Goal: Find specific page/section: Find specific page/section

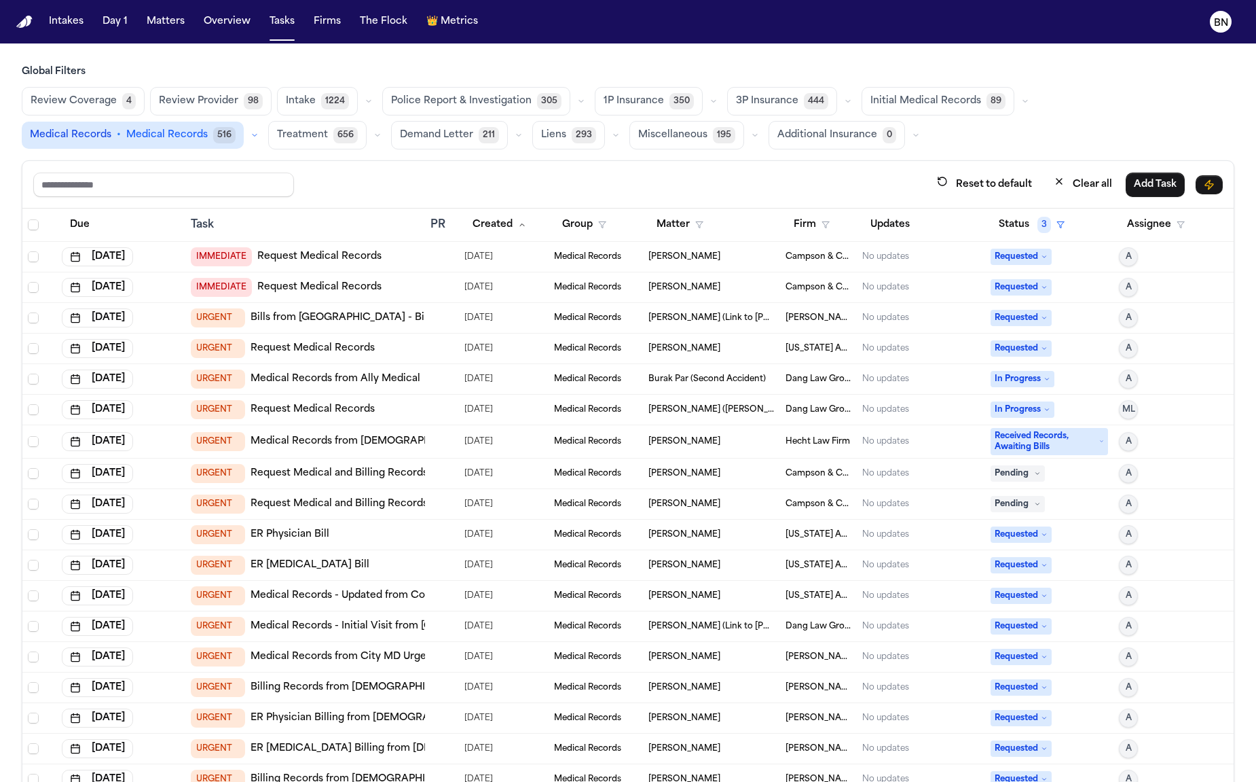
scroll to position [52, 0]
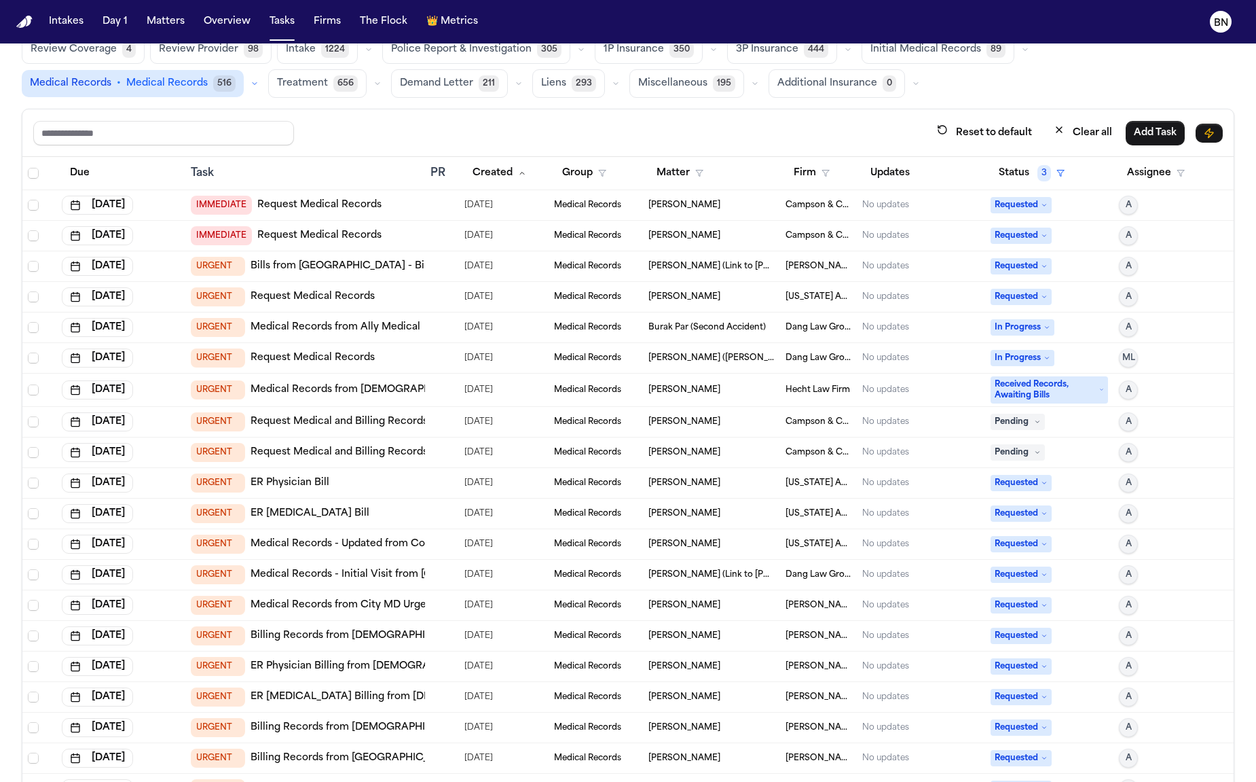
click at [656, 209] on td "Brandon Bennett" at bounding box center [711, 205] width 137 height 31
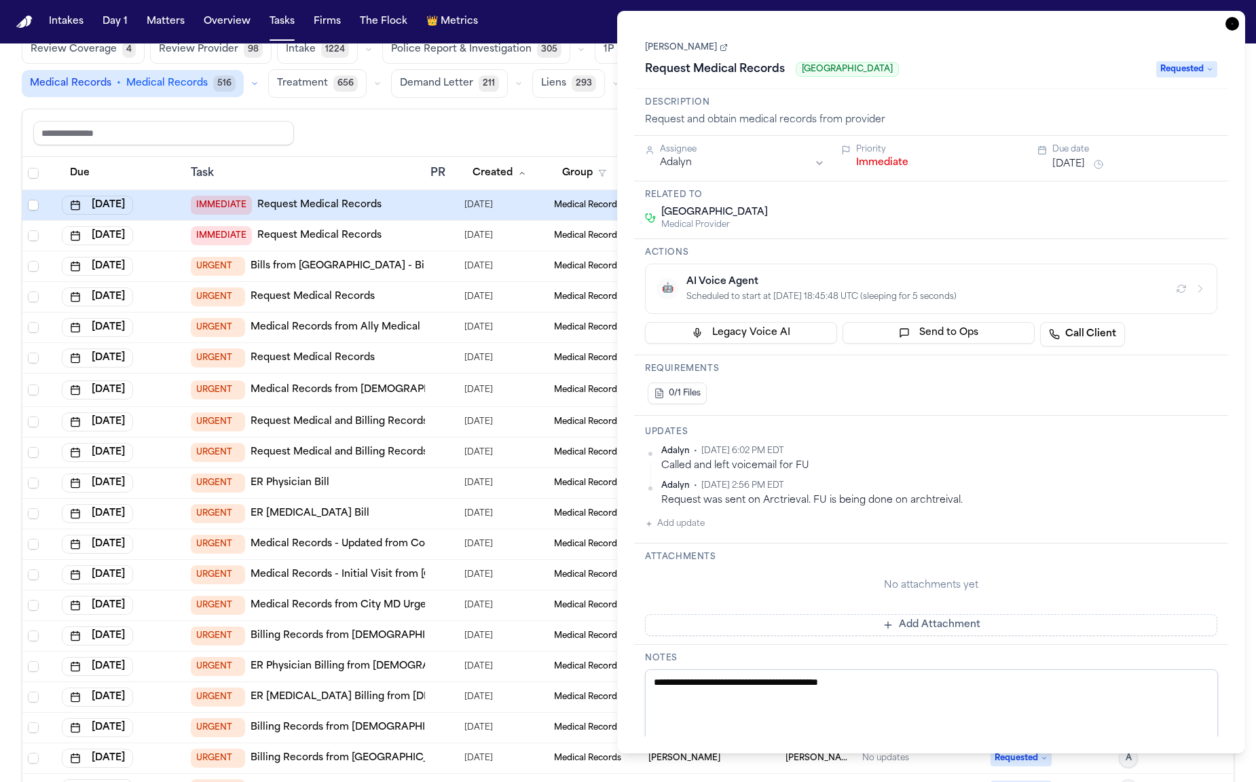
click at [699, 48] on link "[PERSON_NAME]" at bounding box center [686, 47] width 83 height 11
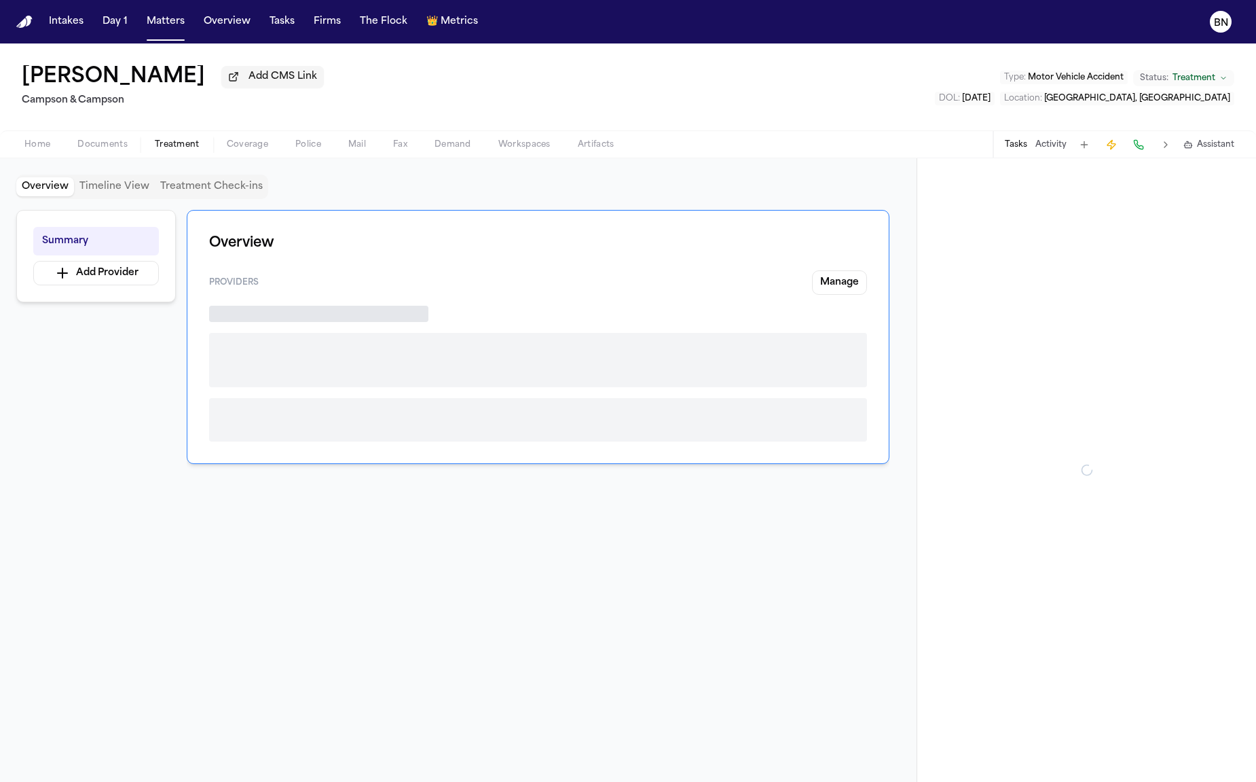
click at [162, 150] on span "Treatment" at bounding box center [177, 144] width 45 height 11
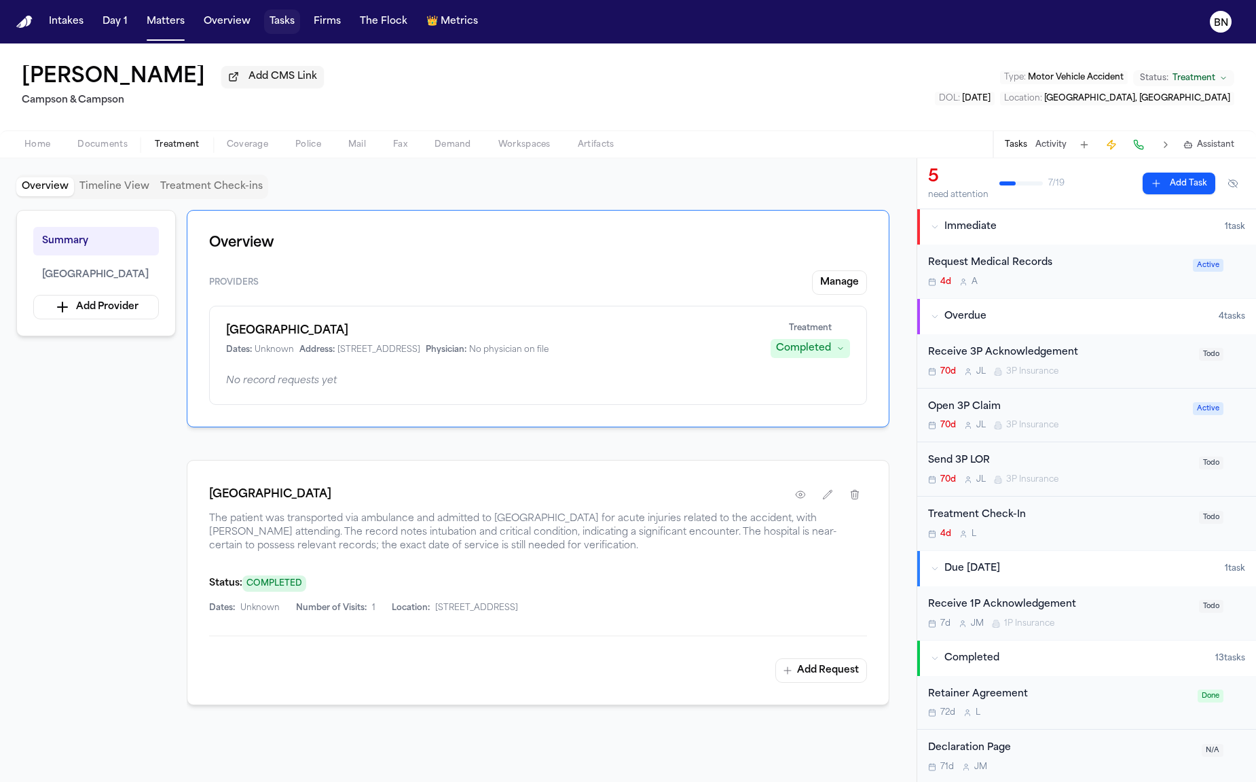
click at [291, 20] on button "Tasks" at bounding box center [282, 22] width 36 height 24
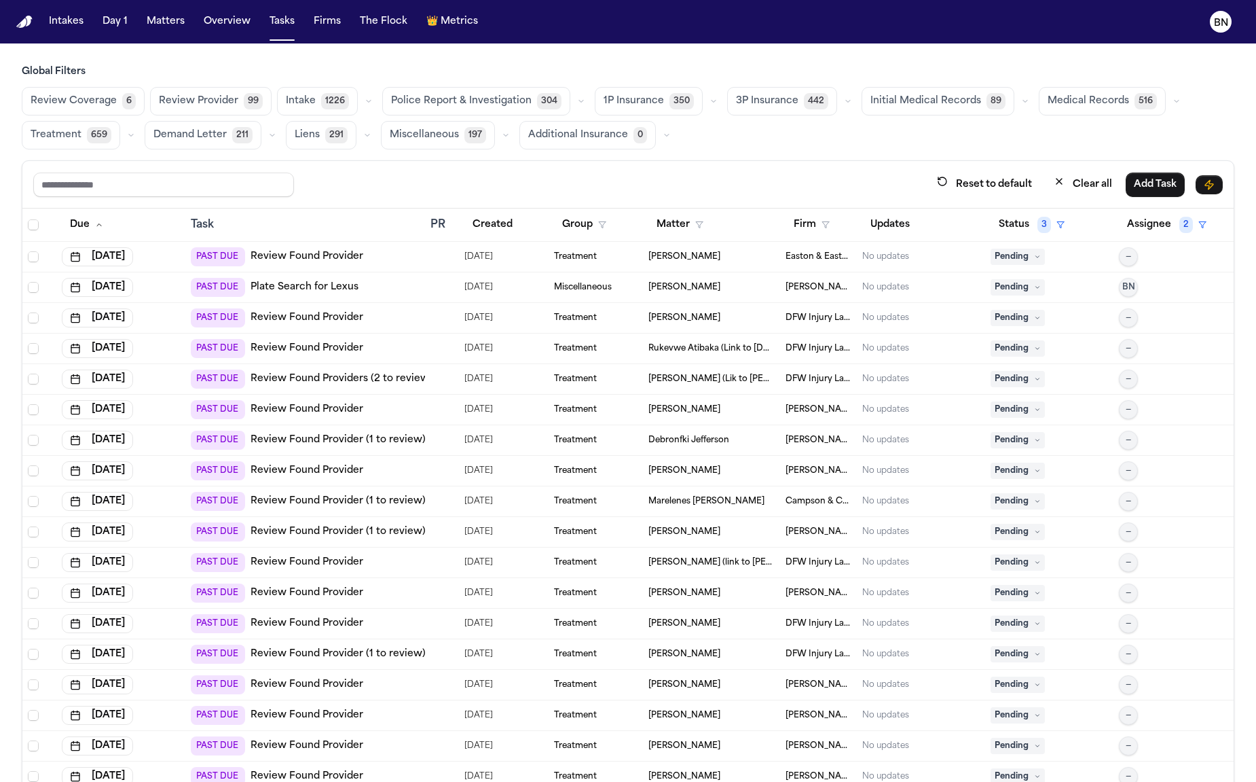
click at [244, 98] on span "99" at bounding box center [253, 101] width 19 height 16
click at [351, 255] on link "Review Found Provider" at bounding box center [307, 257] width 113 height 14
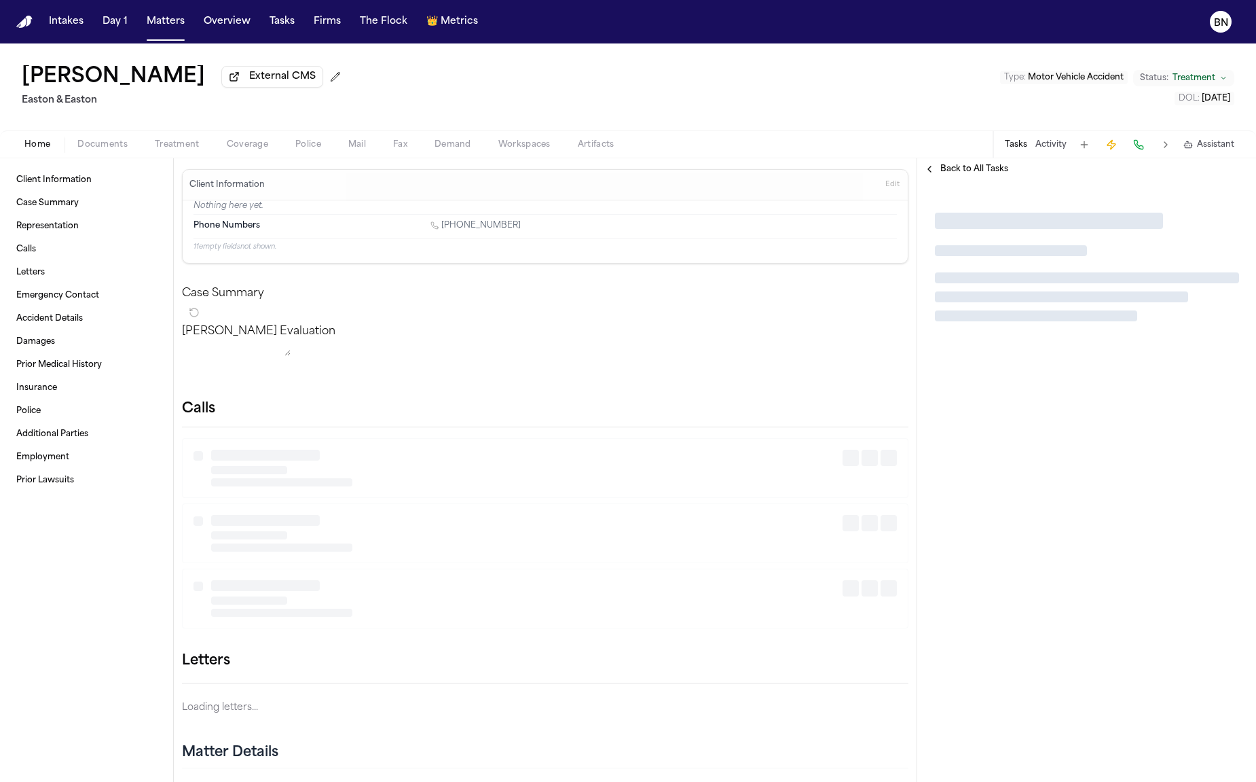
click at [187, 143] on span "Treatment" at bounding box center [177, 144] width 45 height 11
